Goal: Navigation & Orientation: Go to known website

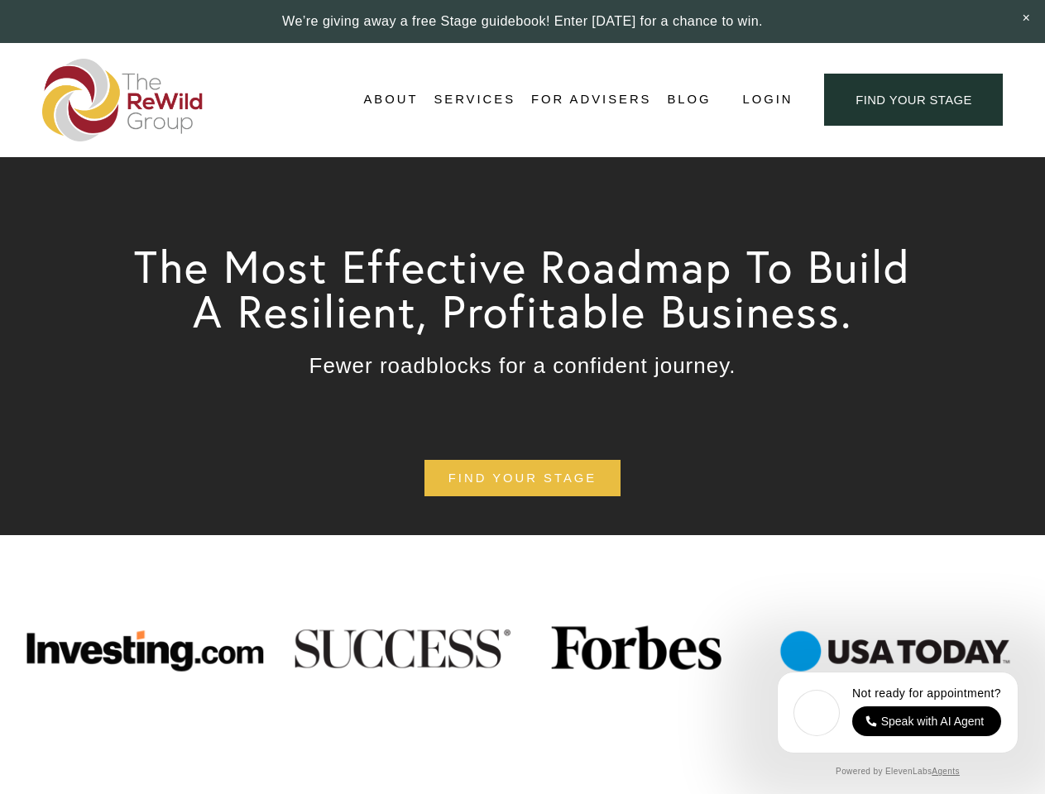
click at [766, 100] on span "Login" at bounding box center [767, 99] width 50 height 22
